Goal: Transaction & Acquisition: Purchase product/service

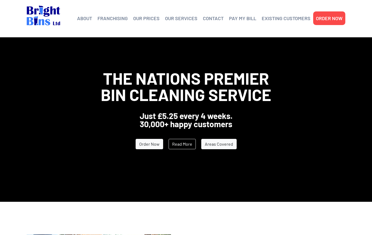
click at [224, 148] on link "Areas Covered" at bounding box center [218, 144] width 35 height 10
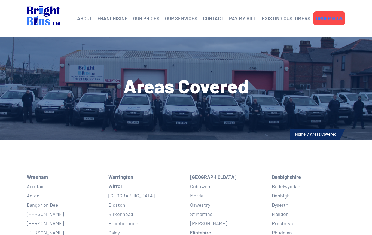
click at [331, 20] on link "ORDER NOW" at bounding box center [329, 18] width 27 height 8
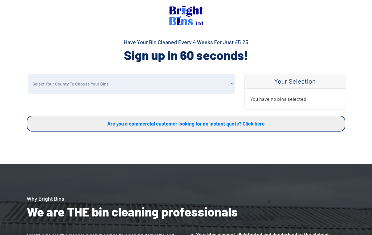
click at [231, 84] on select "Select Your County To Choose Your Bins Cheshire Conwy Denbighshire Flintshire S…" at bounding box center [131, 84] width 207 height 20
select select "Wirral"
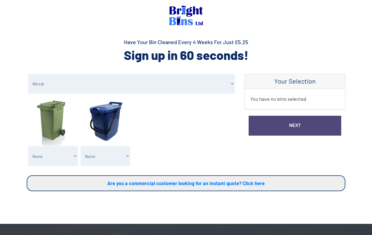
click at [56, 118] on img at bounding box center [53, 121] width 50 height 50
click at [55, 160] on select "None General Waste Bin - X1 (£5.25) General Waste Bin - X2 (£10.50) General Was…" at bounding box center [53, 156] width 50 height 20
select select "1"
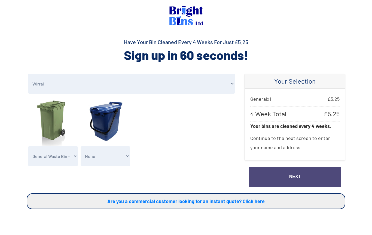
click at [303, 176] on link "Next" at bounding box center [295, 177] width 93 height 20
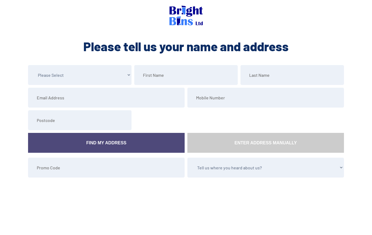
click at [95, 78] on select "Please Select Mr Mrs Miss Ms Dr Other" at bounding box center [80, 75] width 104 height 20
select select "Mrs"
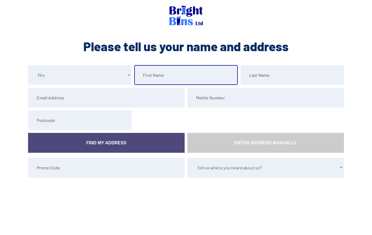
click at [169, 75] on input "text" at bounding box center [186, 75] width 104 height 20
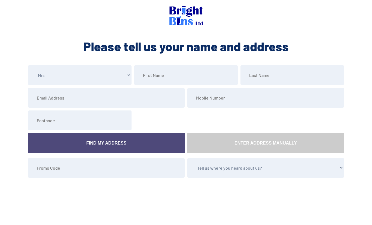
type input "Moya"
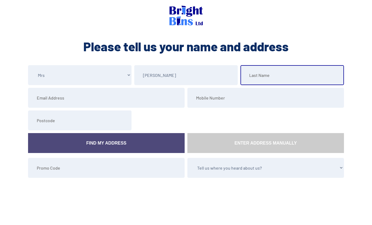
type input "Locke"
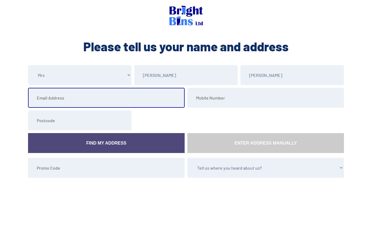
type input "moya@jomoholdings.com"
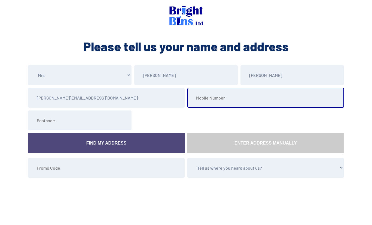
type input "07774189426"
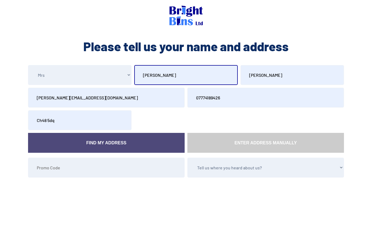
click at [135, 141] on link "Find My Address" at bounding box center [106, 143] width 157 height 20
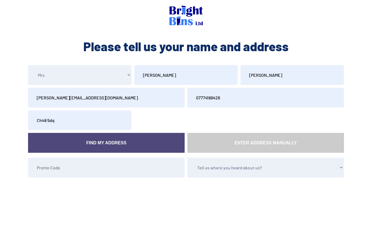
type input "CH48 5DQ"
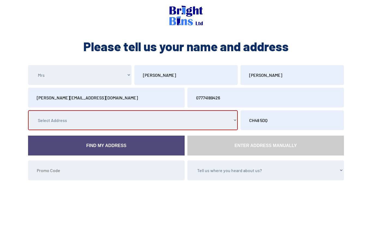
click at [238, 120] on select "Select Address 2 Lingdale Road, , , , West Kirby, Wirral, Merseyside 4 Lingdale…" at bounding box center [133, 120] width 210 height 20
select select "Wirral"
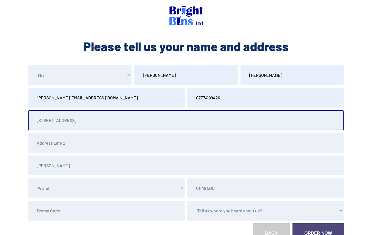
click at [132, 130] on input "10 Lingdale Road" at bounding box center [186, 120] width 316 height 20
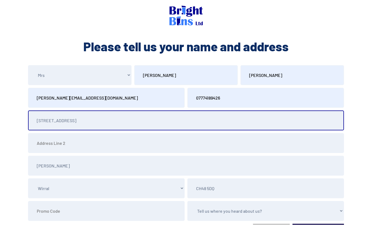
click at [266, 114] on input "10 Lingdale Road" at bounding box center [186, 120] width 316 height 20
click at [75, 121] on input "10 Lingdale Road" at bounding box center [186, 120] width 316 height 20
click at [44, 120] on input "10 Lingdale Road" at bounding box center [186, 120] width 316 height 20
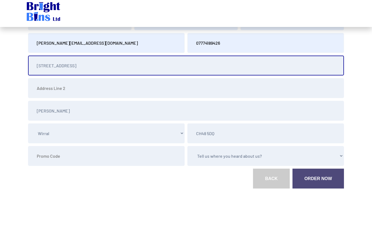
scroll to position [45, 0]
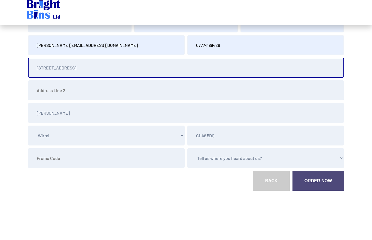
type input "12 Lingdale Road"
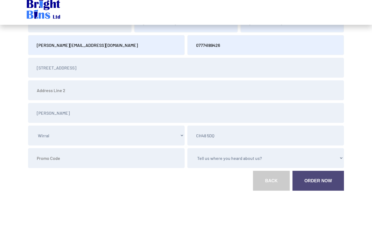
click at [245, 158] on select "Tell us where you heard about us? Word of Mouth Leaflet Sticker On Bin Spoke To…" at bounding box center [265, 166] width 157 height 20
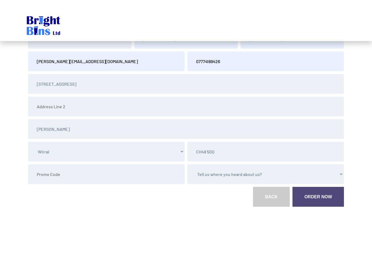
scroll to position [12, 0]
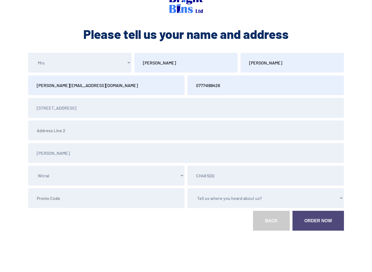
select select "Word of Mouth"
click at [321, 223] on link "Order Now" at bounding box center [318, 221] width 51 height 20
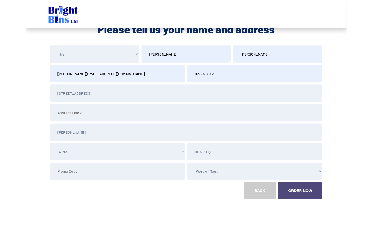
scroll to position [50, 0]
